Goal: Information Seeking & Learning: Learn about a topic

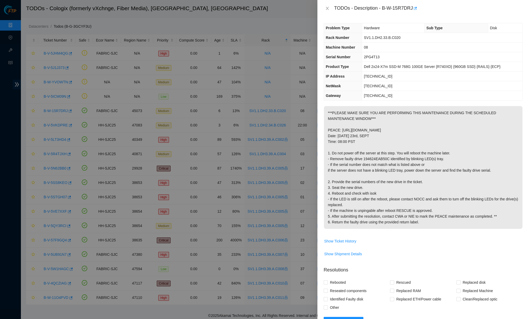
scroll to position [2, 0]
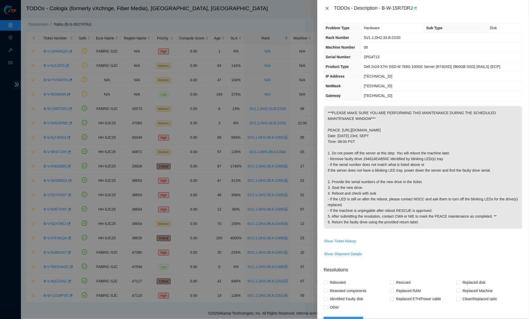
click at [326, 7] on icon "close" at bounding box center [327, 8] width 4 height 4
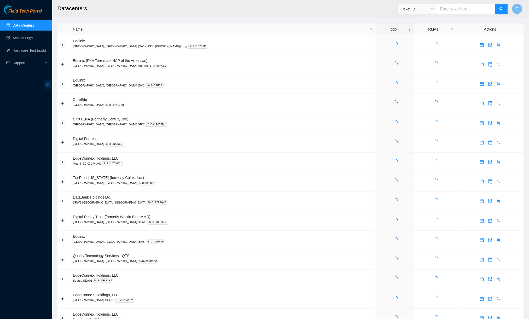
click at [45, 83] on span "double-left" at bounding box center [48, 85] width 8 height 10
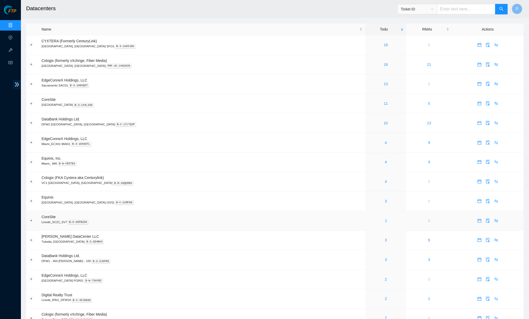
click at [385, 219] on link "3" at bounding box center [386, 221] width 2 height 4
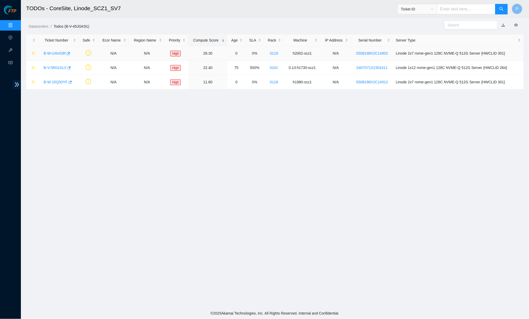
click at [54, 53] on link "B-W-UAV03R" at bounding box center [55, 53] width 22 height 4
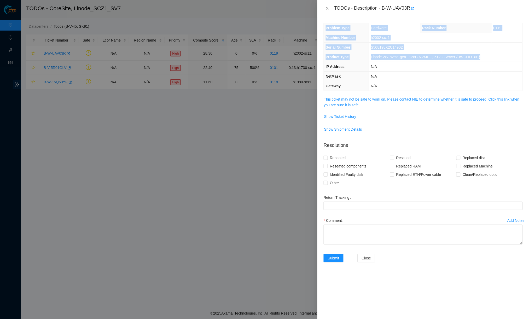
drag, startPoint x: 493, startPoint y: 56, endPoint x: 320, endPoint y: 31, distance: 175.6
click at [320, 31] on div "Problem Type Hardware Rack Number 0119 Machine Number h2002-scz1 Serial Number …" at bounding box center [423, 168] width 212 height 302
copy tbody "Problem Type Hardware Rack Number 0119 Machine Number h2002-scz1 Serial Number …"
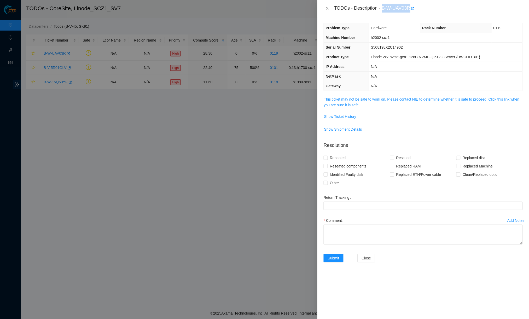
drag, startPoint x: 385, startPoint y: 8, endPoint x: 413, endPoint y: 8, distance: 28.2
click at [413, 8] on div "TODOs - Description - B-W-UAV03R" at bounding box center [428, 8] width 189 height 8
copy div "B-W-UAV03R"
click at [365, 43] on th "Serial Number" at bounding box center [346, 48] width 45 height 10
click at [327, 11] on div "TODOs - Description - B-W-UAV03R" at bounding box center [423, 8] width 199 height 8
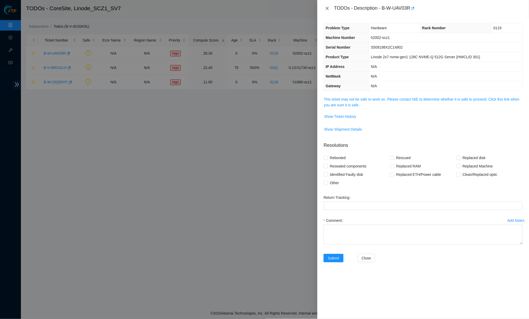
click at [324, 9] on button "Close" at bounding box center [327, 8] width 7 height 5
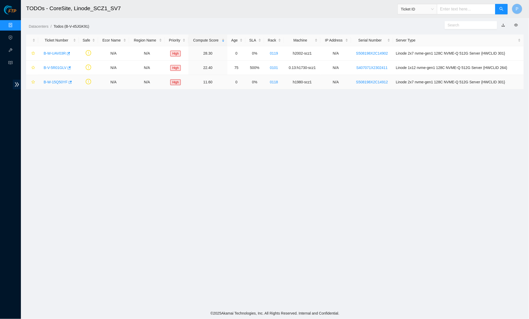
click at [56, 80] on link "B-W-15Q50YF" at bounding box center [56, 82] width 24 height 4
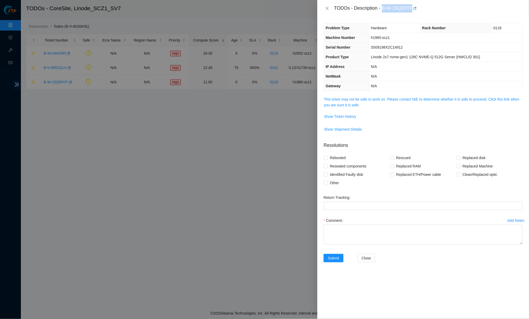
drag, startPoint x: 385, startPoint y: 7, endPoint x: 416, endPoint y: 6, distance: 31.1
click at [416, 6] on div "TODOs - Description - B-W-15Q50YF" at bounding box center [428, 8] width 189 height 8
copy div "B-W-15Q50YF"
click at [442, 97] on link "This ticket may not be safe to work on. Please contact NIE to determine whether…" at bounding box center [422, 102] width 196 height 10
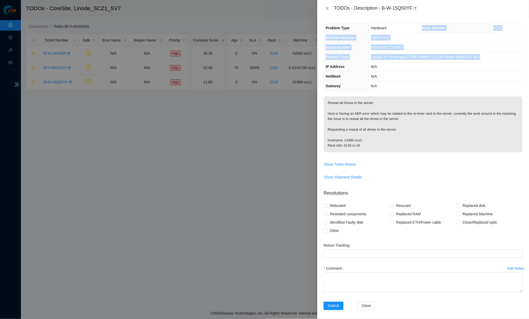
drag, startPoint x: 493, startPoint y: 56, endPoint x: 421, endPoint y: 26, distance: 77.4
click at [421, 26] on tbody "Problem Type Hardware Rack Number 0118 Machine Number h1980-scz1 Serial Number …" at bounding box center [423, 56] width 198 height 67
copy tbody "Rack Number 0118 Machine Number h1980-scz1 Serial Number S508198X2C14912 Produc…"
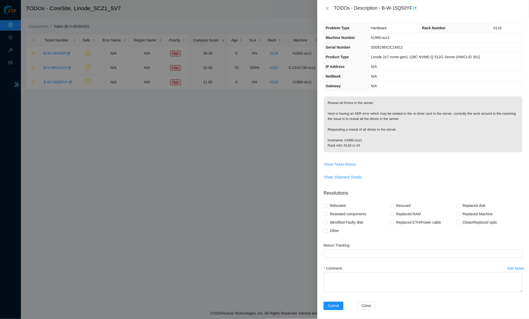
click at [379, 133] on p "Reseat all Drives in the server: Host is having an AER error which may be relat…" at bounding box center [423, 124] width 198 height 56
click at [325, 8] on icon "close" at bounding box center [327, 8] width 4 height 4
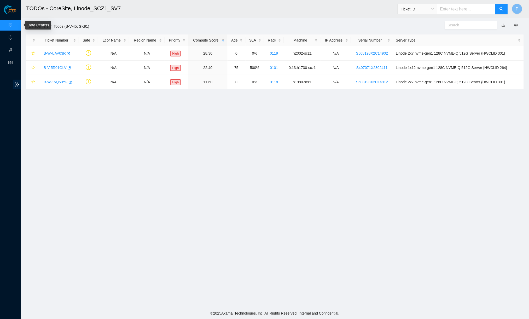
click at [15, 27] on link "Data Centers" at bounding box center [25, 25] width 21 height 4
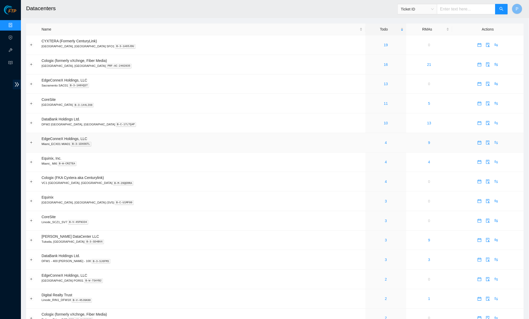
click at [184, 135] on td "EdgeConneX Holdings, LLC Miami_ECX01 MIA01 B-3-1DXOGTL" at bounding box center [202, 143] width 327 height 20
